Goal: Navigation & Orientation: Find specific page/section

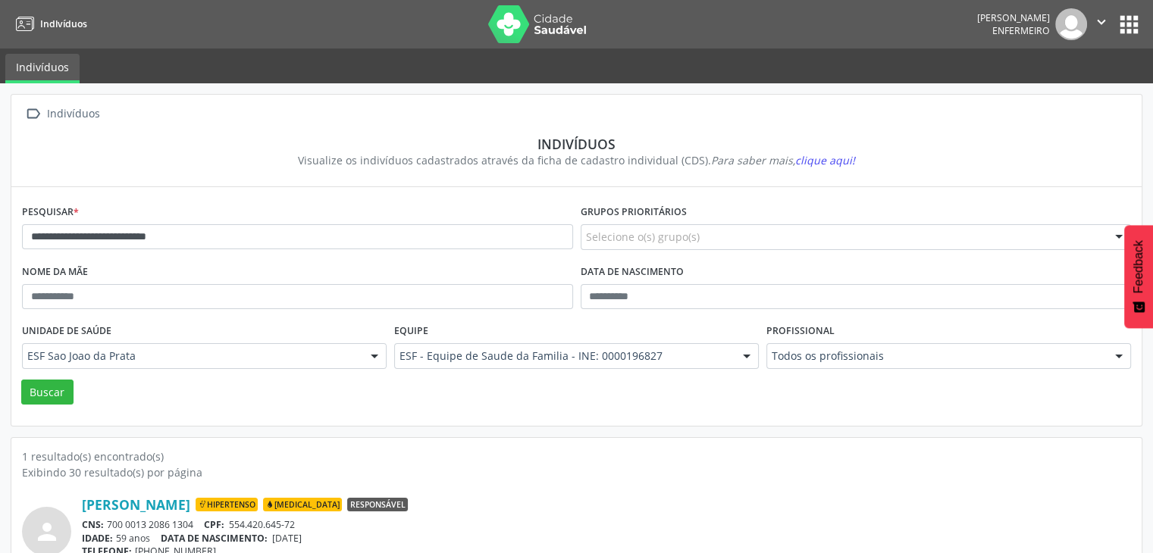
click at [509, 33] on img at bounding box center [537, 24] width 99 height 38
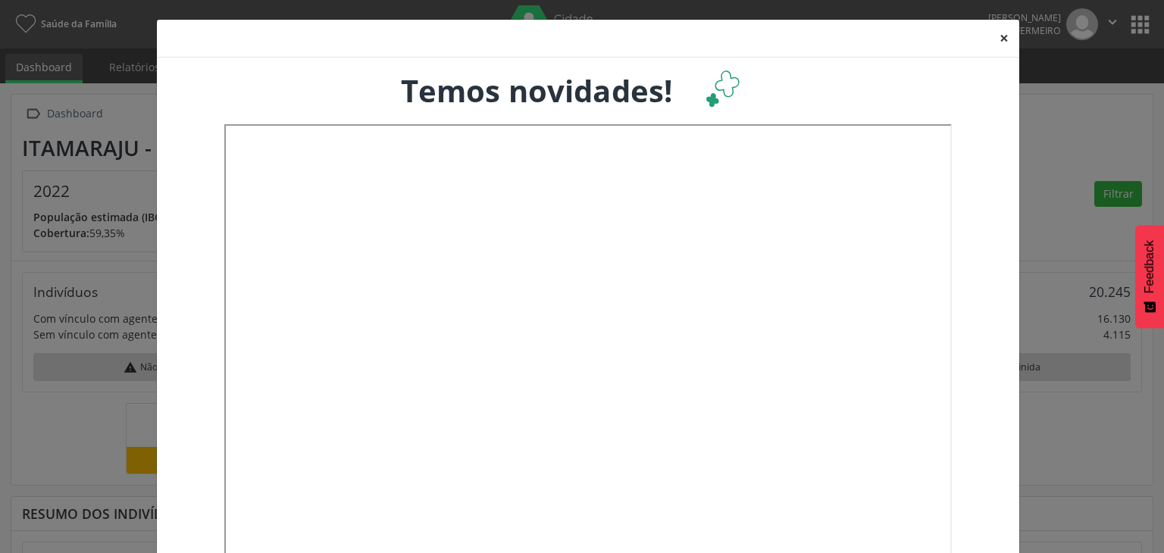
click at [1002, 40] on button "×" at bounding box center [1004, 38] width 30 height 37
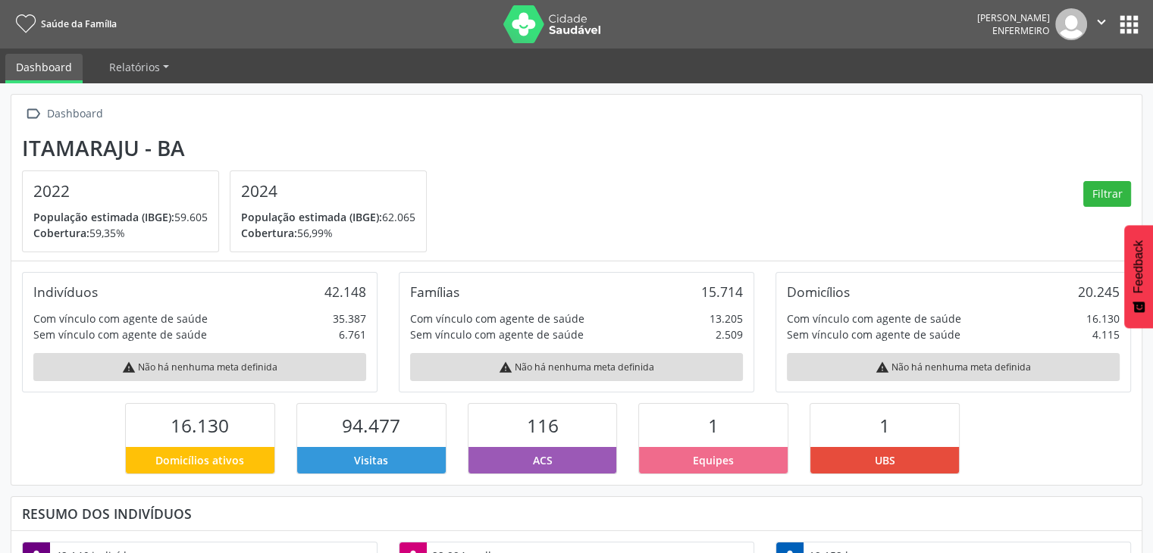
click at [511, 23] on img at bounding box center [552, 24] width 99 height 38
